Goal: Find specific page/section: Find specific page/section

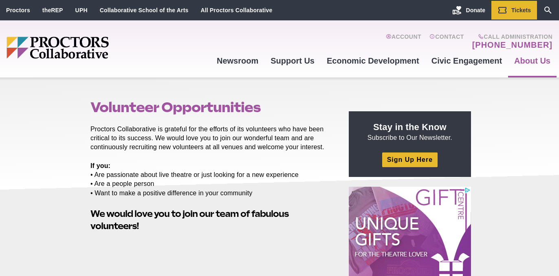
click at [63, 47] on img "Main site navigation and header" at bounding box center [89, 48] width 165 height 22
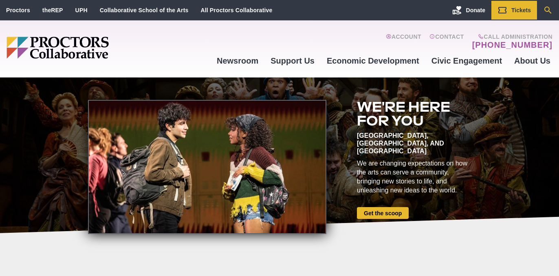
click at [547, 7] on icon "Search" at bounding box center [547, 10] width 7 height 7
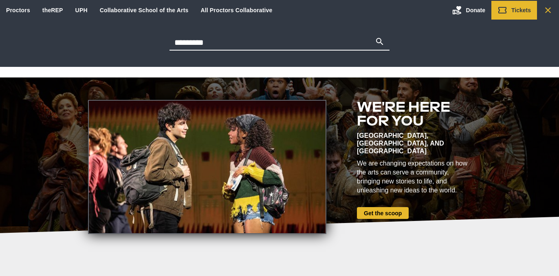
type input "*********"
click at [375, 37] on button "Search" at bounding box center [380, 42] width 10 height 11
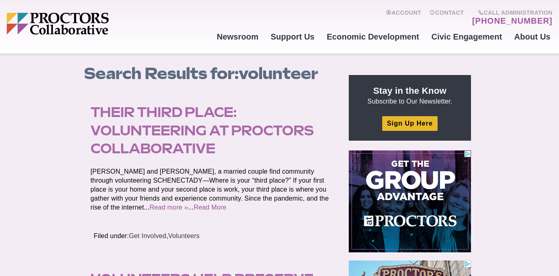
scroll to position [24, 0]
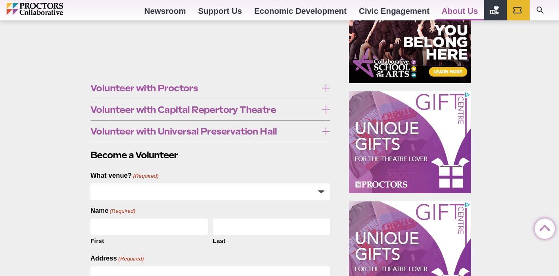
scroll to position [345, 0]
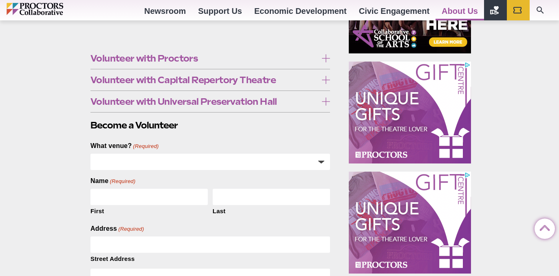
click at [325, 59] on icon at bounding box center [326, 58] width 8 height 8
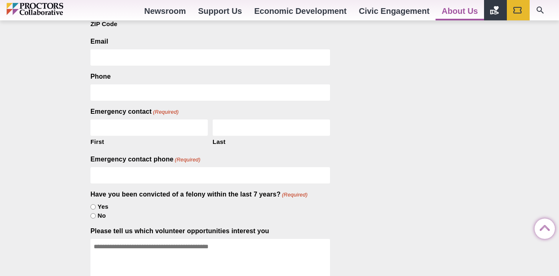
scroll to position [673, 0]
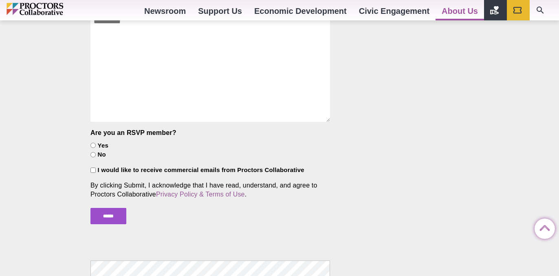
scroll to position [1048, 0]
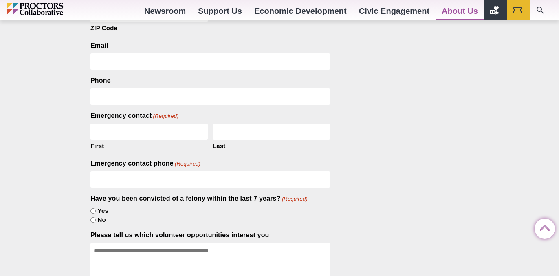
scroll to position [672, 0]
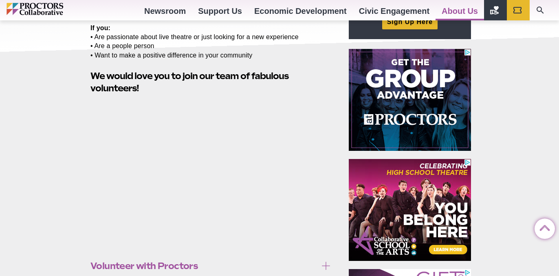
scroll to position [124, 0]
